Goal: Navigation & Orientation: Find specific page/section

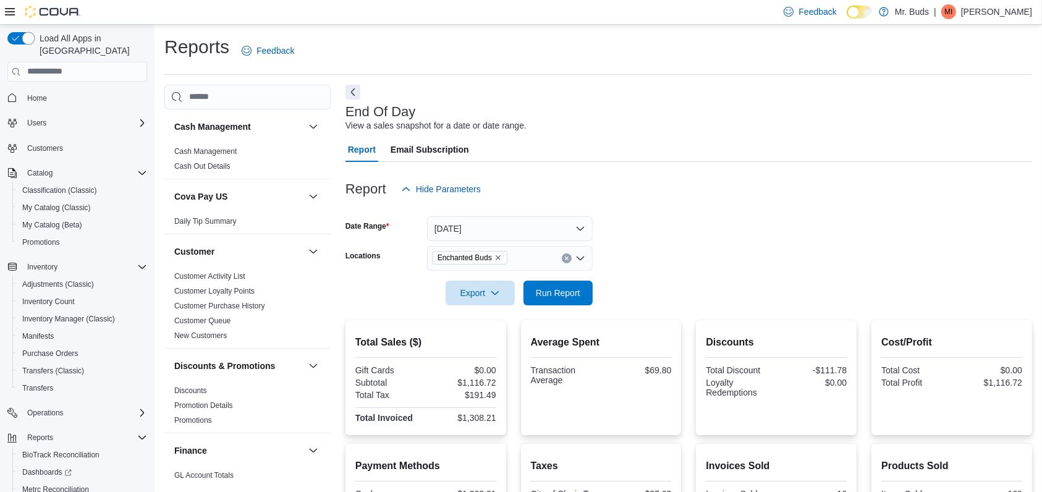
scroll to position [742, 0]
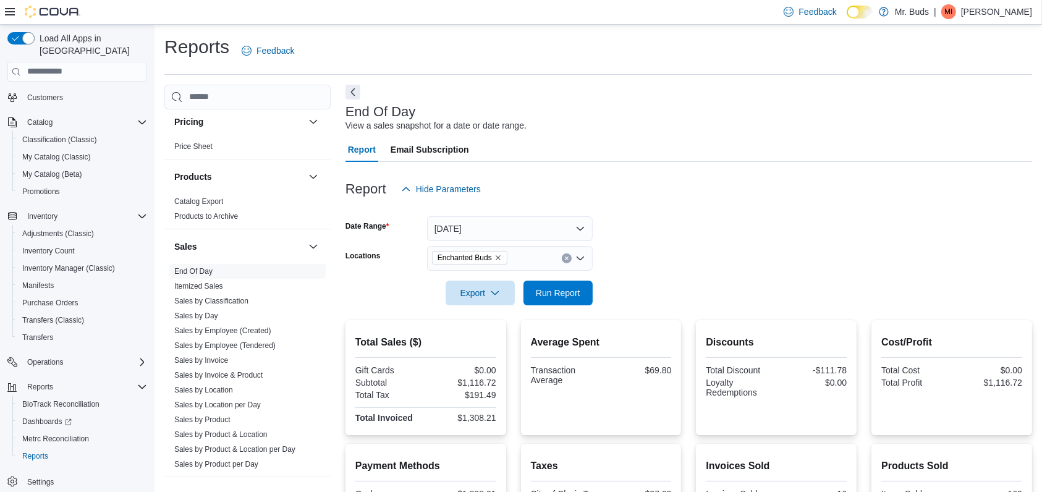
drag, startPoint x: 10, startPoint y: 11, endPoint x: 31, endPoint y: 40, distance: 36.4
click at [10, 11] on icon at bounding box center [10, 12] width 10 height 10
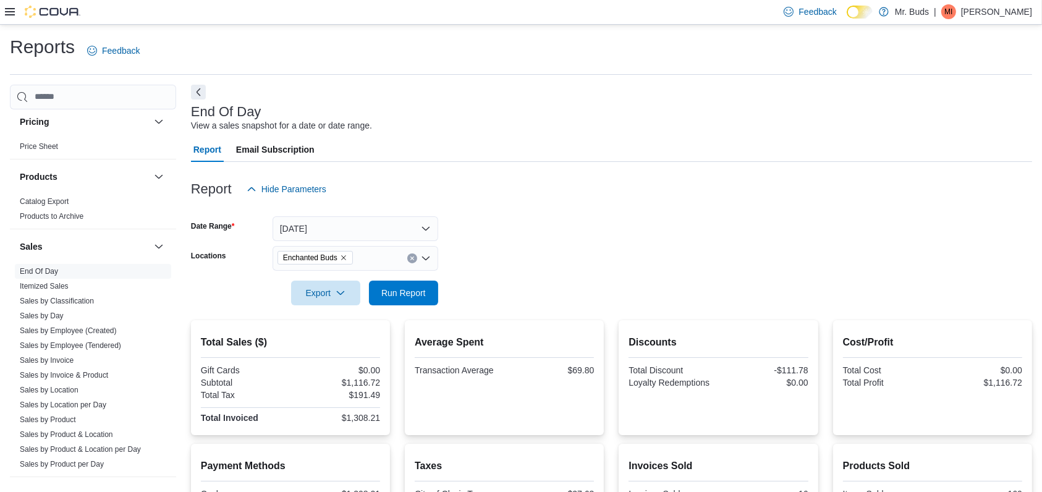
click at [7, 12] on icon at bounding box center [10, 12] width 10 height 10
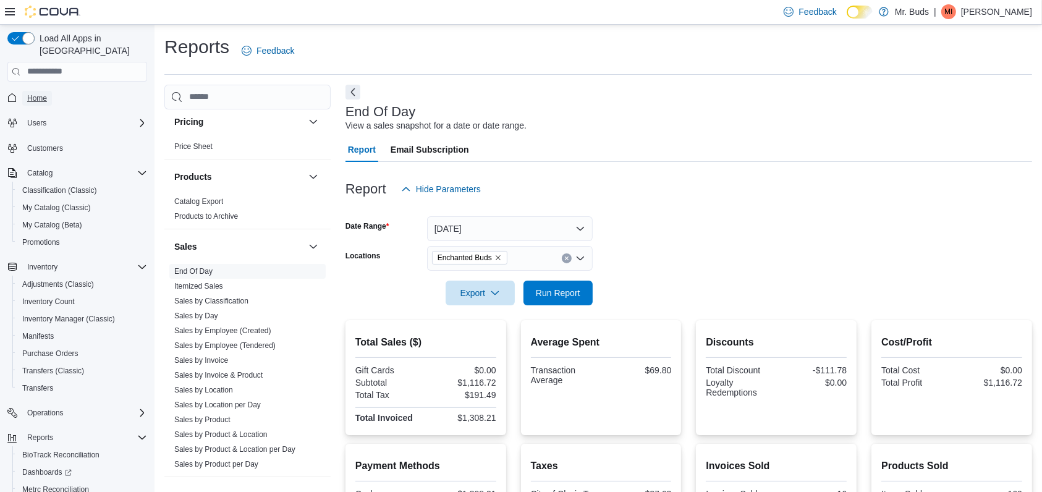
click at [44, 93] on span "Home" at bounding box center [37, 98] width 20 height 10
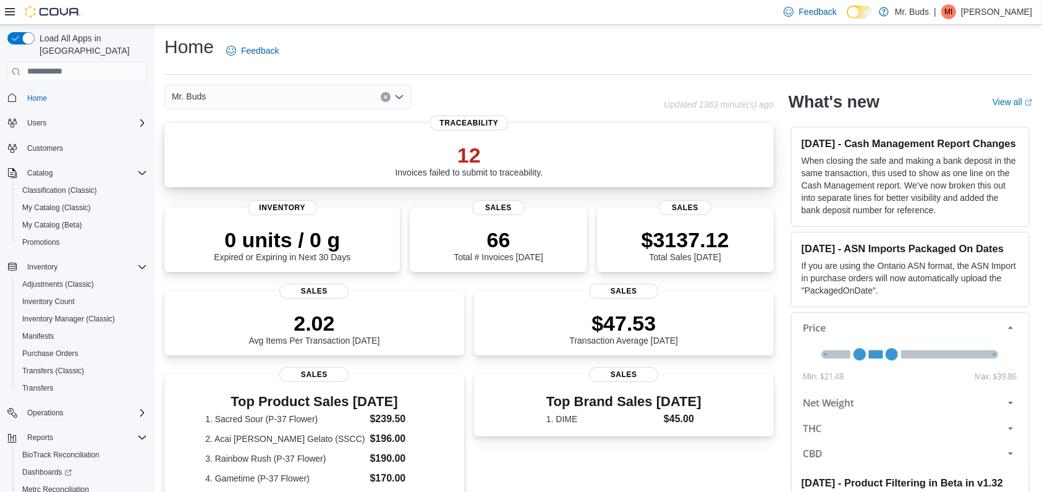
click at [554, 143] on div "12 Invoices failed to submit to traceability." at bounding box center [469, 158] width 590 height 40
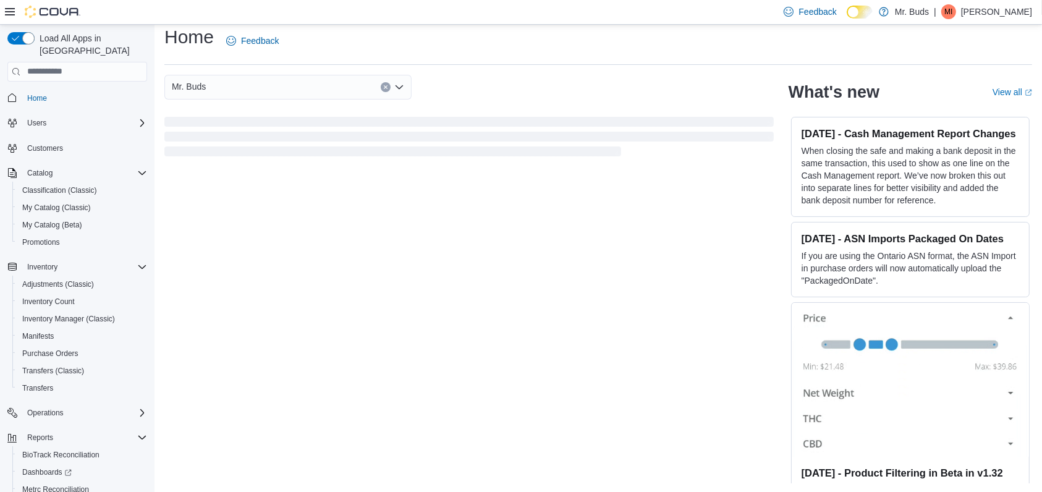
scroll to position [11, 0]
